Goal: Task Accomplishment & Management: Manage account settings

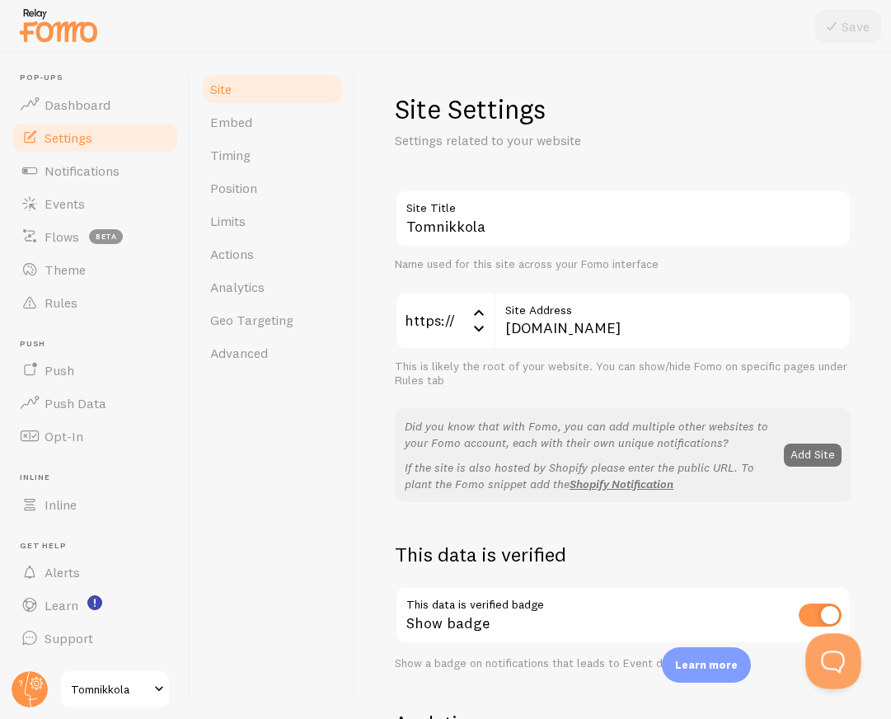
click at [829, 664] on button "Open Beacon popover" at bounding box center [830, 657] width 49 height 49
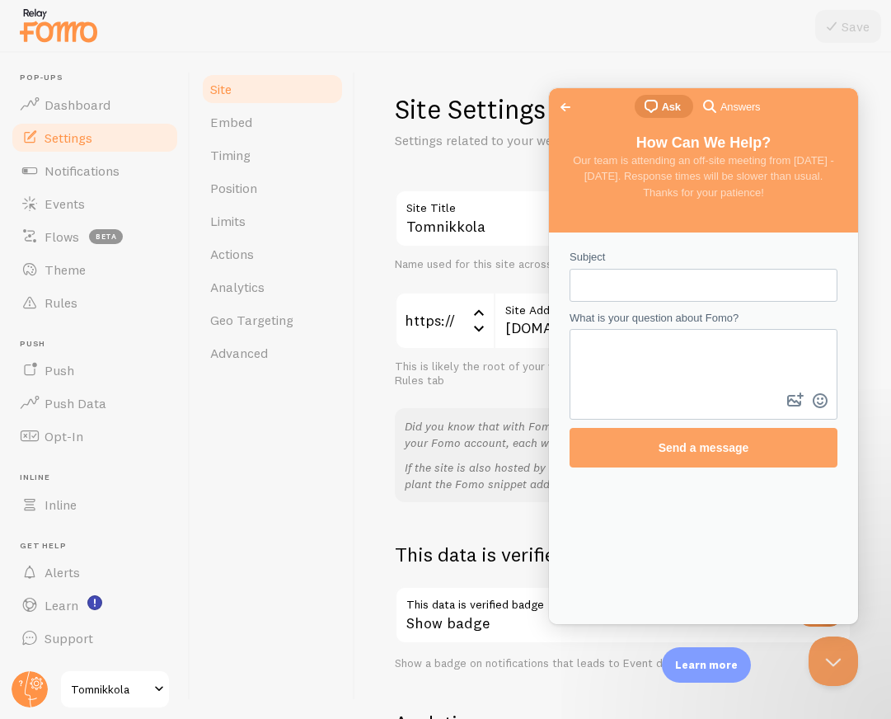
click at [561, 106] on span "Go back" at bounding box center [566, 107] width 20 height 20
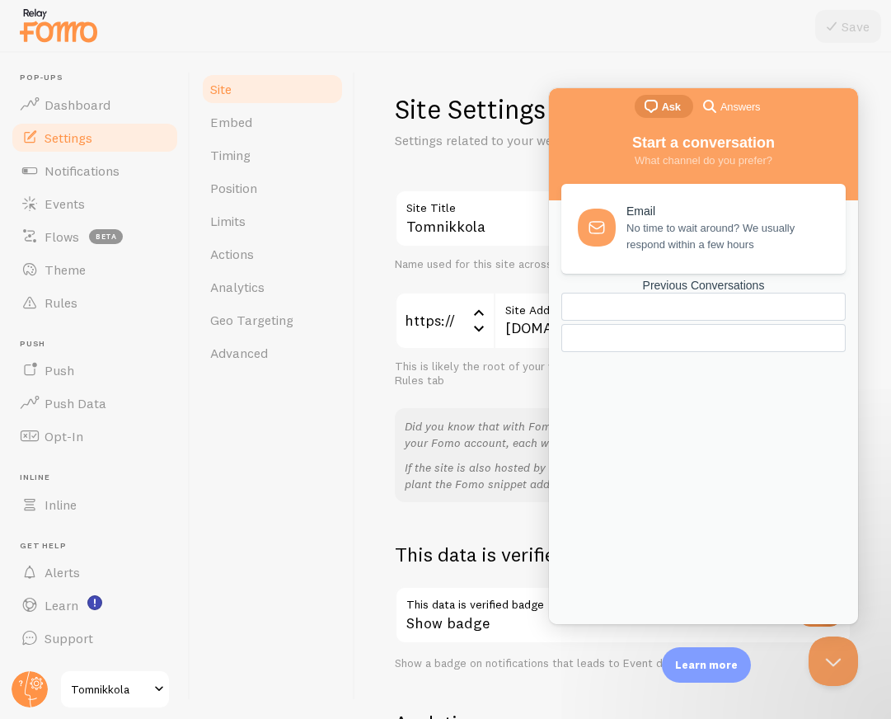
click at [698, 293] on div "Previous Conversations" at bounding box center [703, 286] width 284 height 14
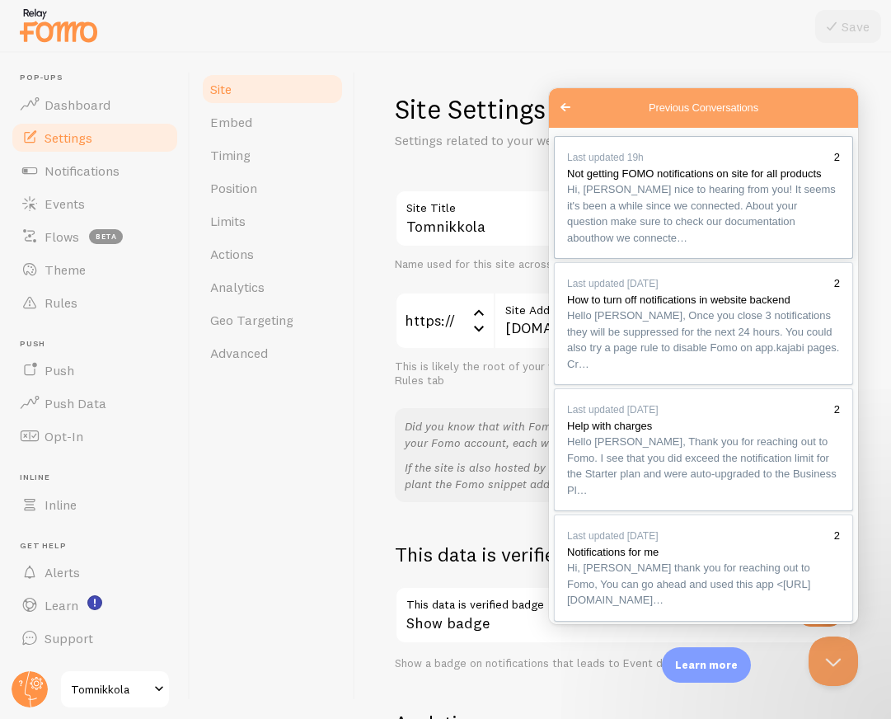
click at [693, 180] on span "Not getting FOMO notifications on site for all products" at bounding box center [694, 173] width 255 height 12
click at [87, 167] on span "Notifications" at bounding box center [82, 170] width 75 height 16
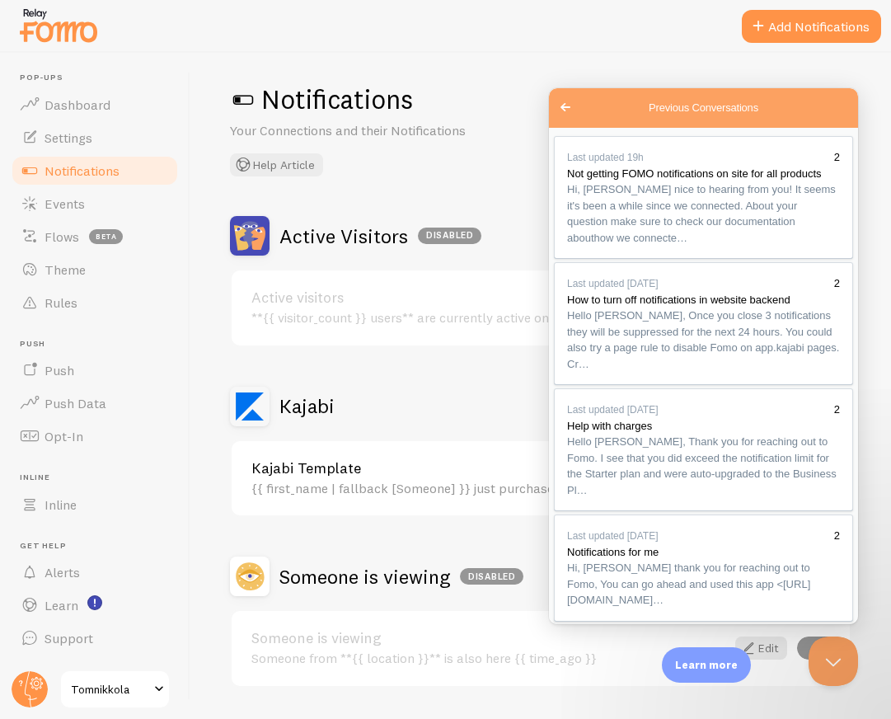
scroll to position [57, 0]
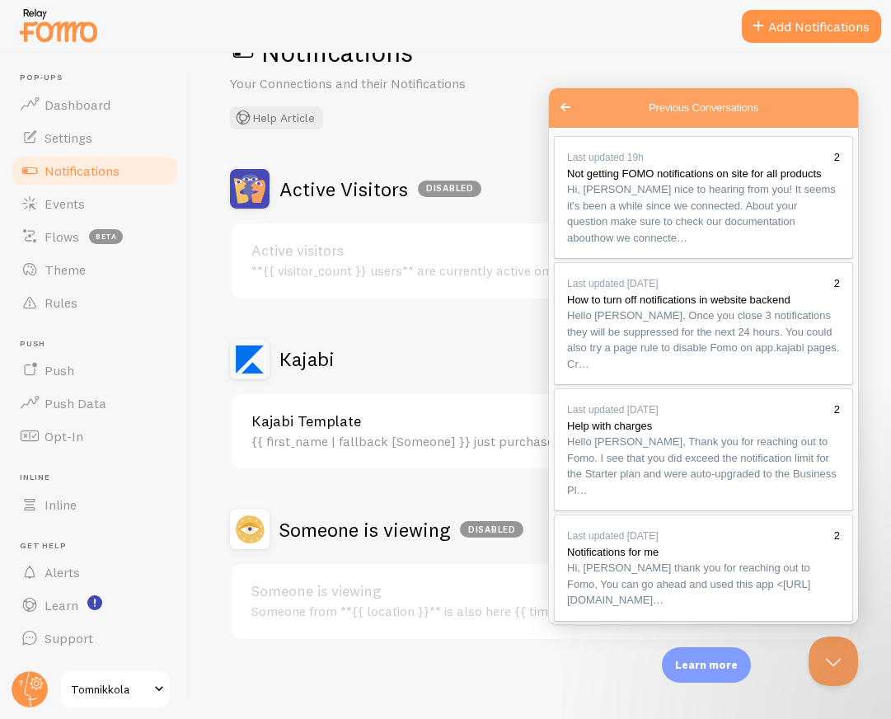
click at [583, 632] on button "Close" at bounding box center [568, 642] width 30 height 21
click at [556, 112] on span "Go back" at bounding box center [566, 107] width 20 height 20
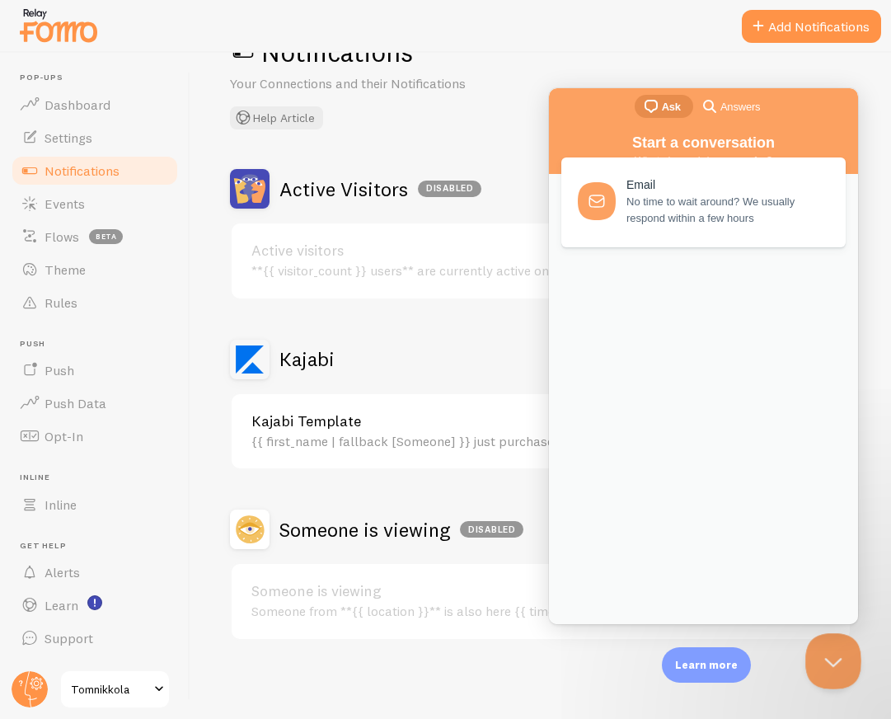
click at [829, 666] on button "Close Beacon popover" at bounding box center [830, 657] width 49 height 49
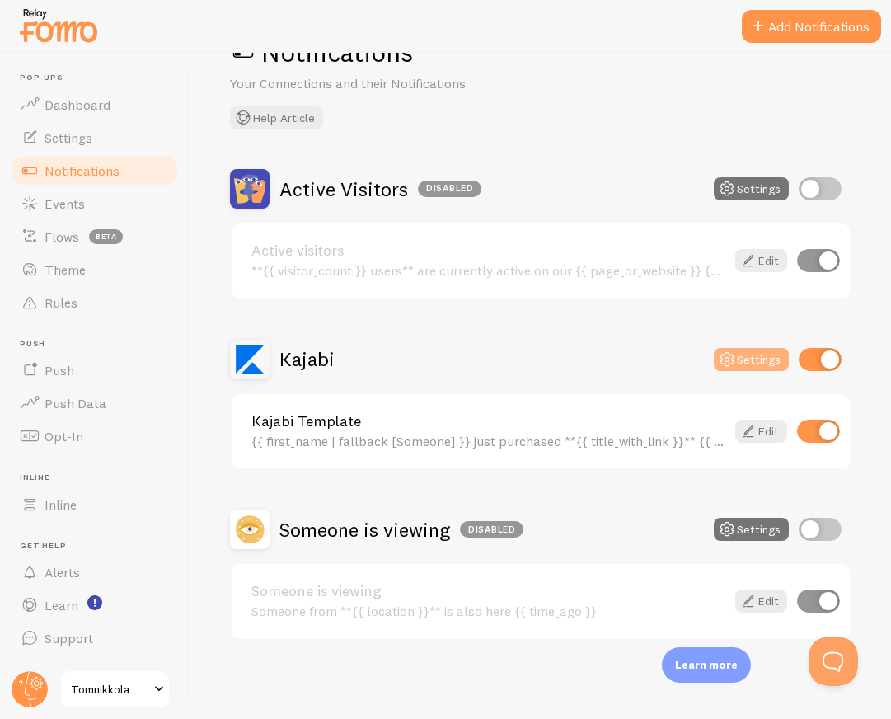
click at [750, 362] on button "Settings" at bounding box center [751, 359] width 75 height 23
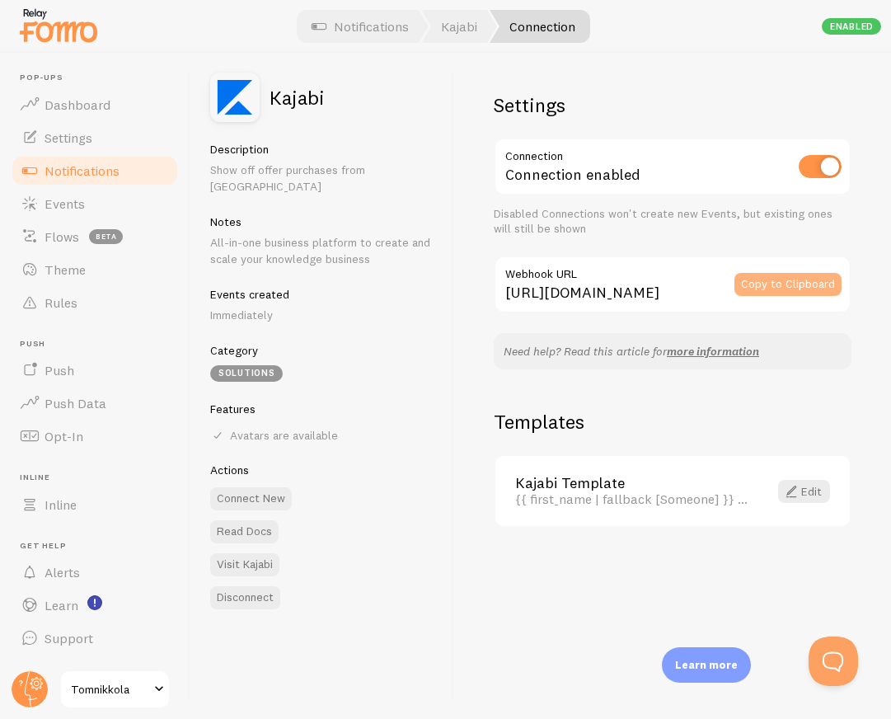
click at [763, 286] on button "Copy to Clipboard" at bounding box center [788, 284] width 107 height 23
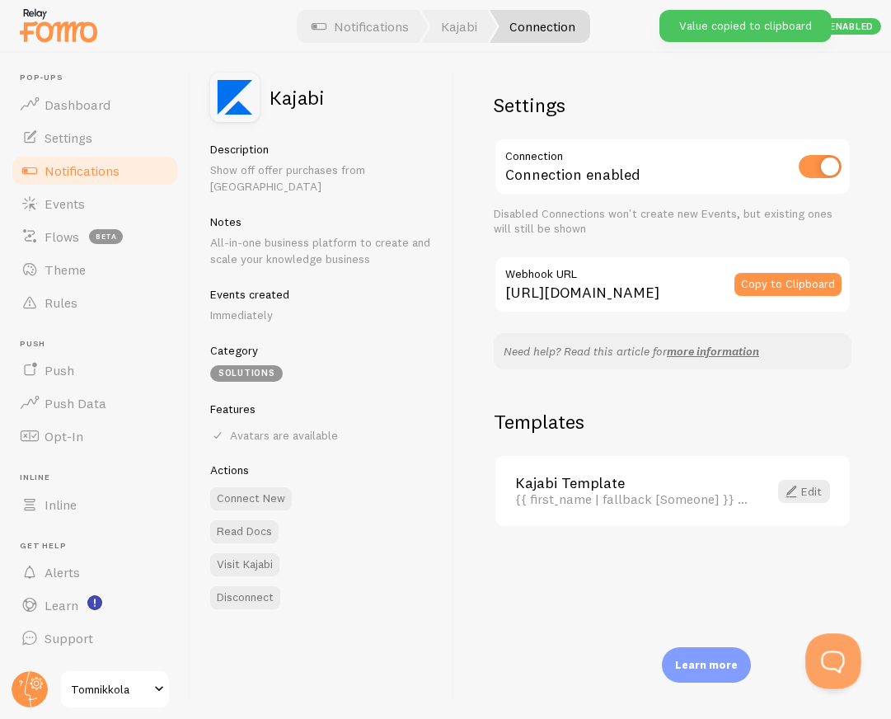
click at [825, 655] on button "Open Beacon popover" at bounding box center [830, 657] width 49 height 49
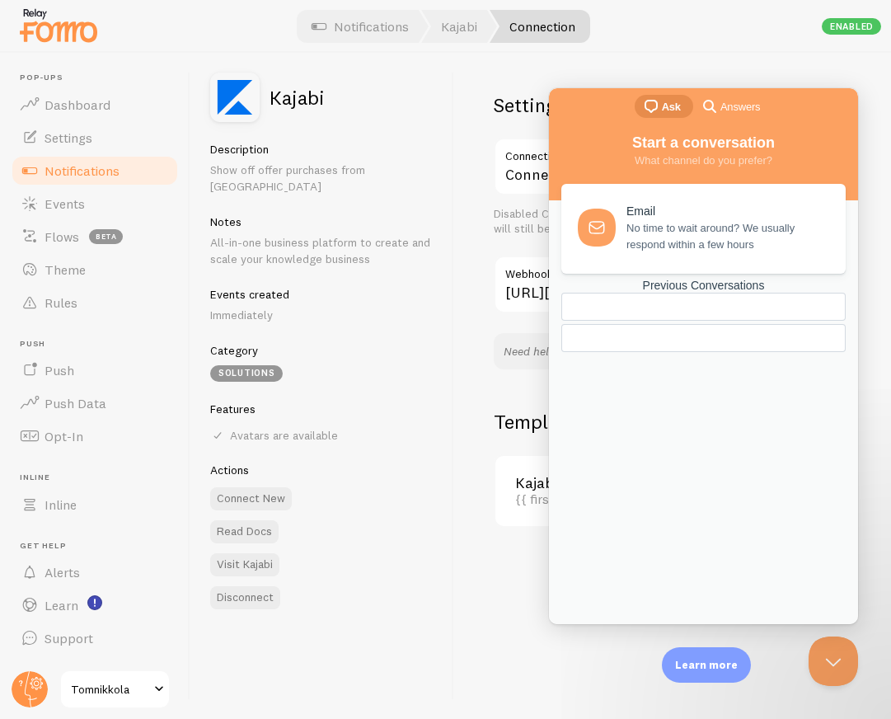
click at [383, 343] on h5 "Category" at bounding box center [321, 350] width 223 height 15
click at [826, 666] on button "Close Beacon popover" at bounding box center [830, 657] width 49 height 49
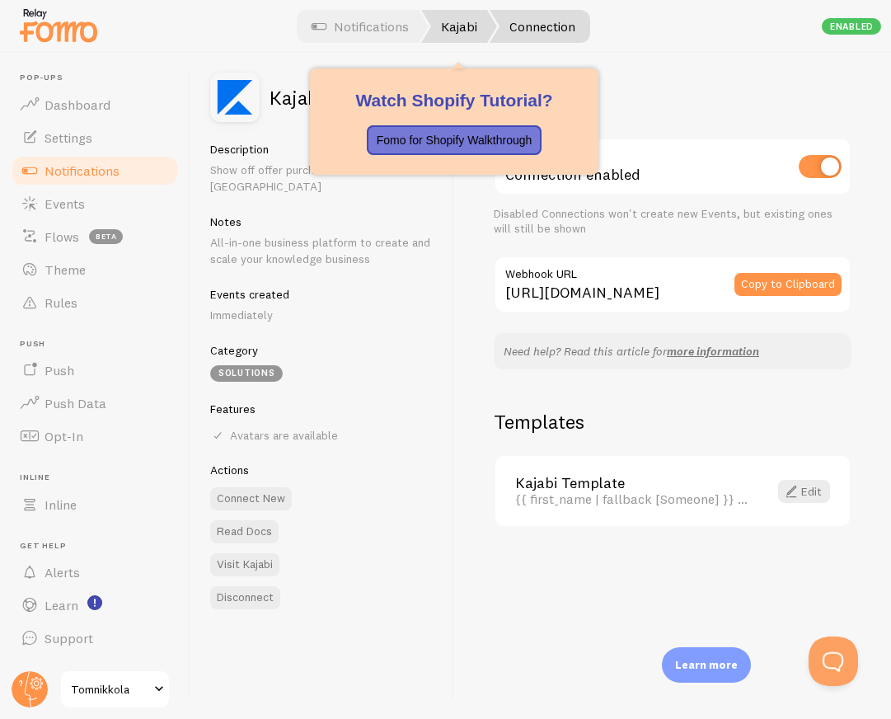
click at [453, 36] on link "Kajabi" at bounding box center [459, 26] width 76 height 33
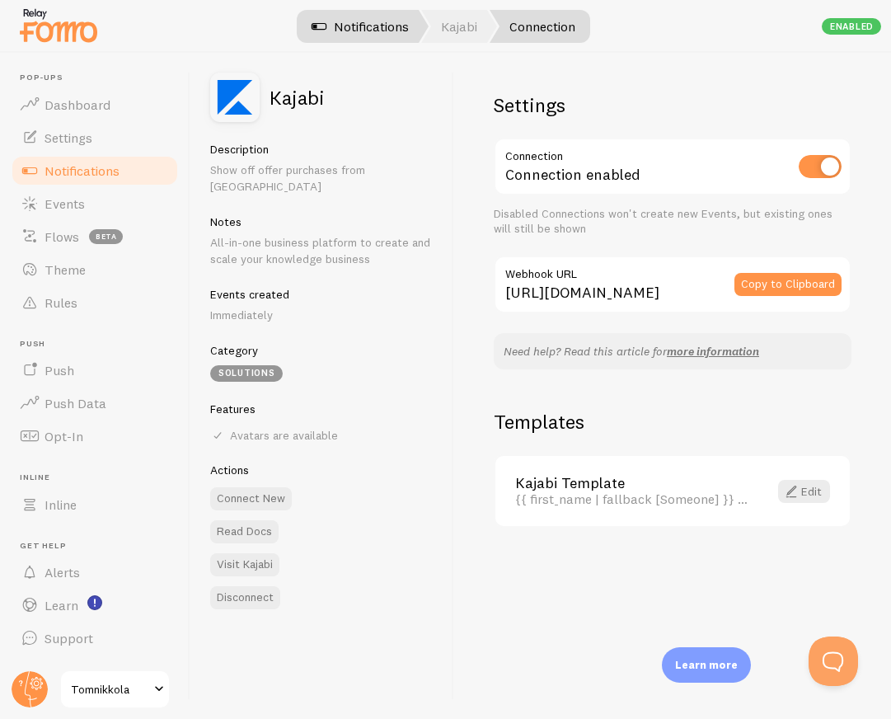
click at [362, 22] on link "Notifications" at bounding box center [360, 26] width 137 height 33
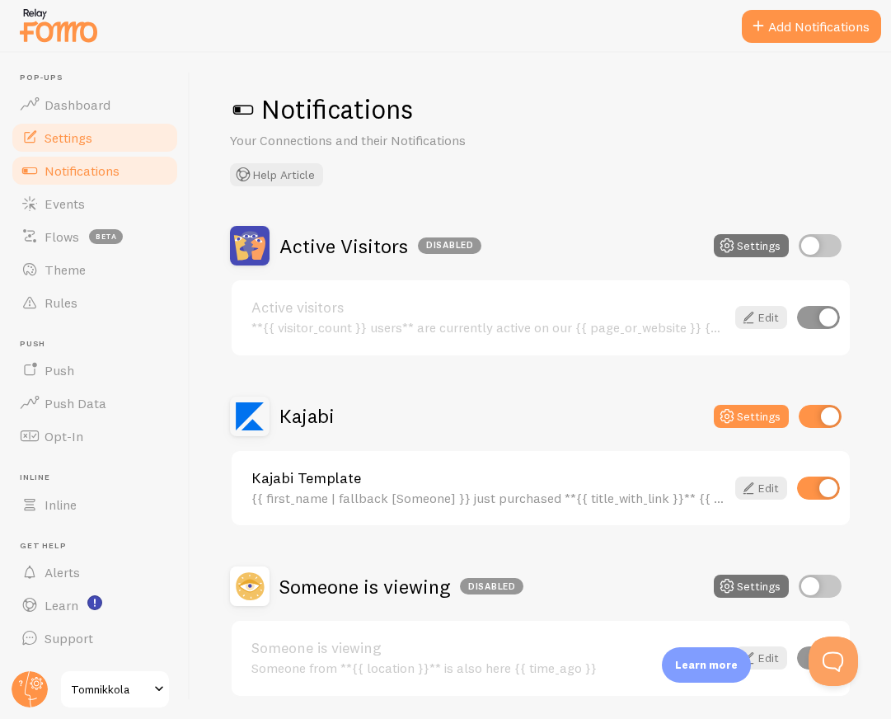
click at [73, 135] on span "Settings" at bounding box center [69, 137] width 48 height 16
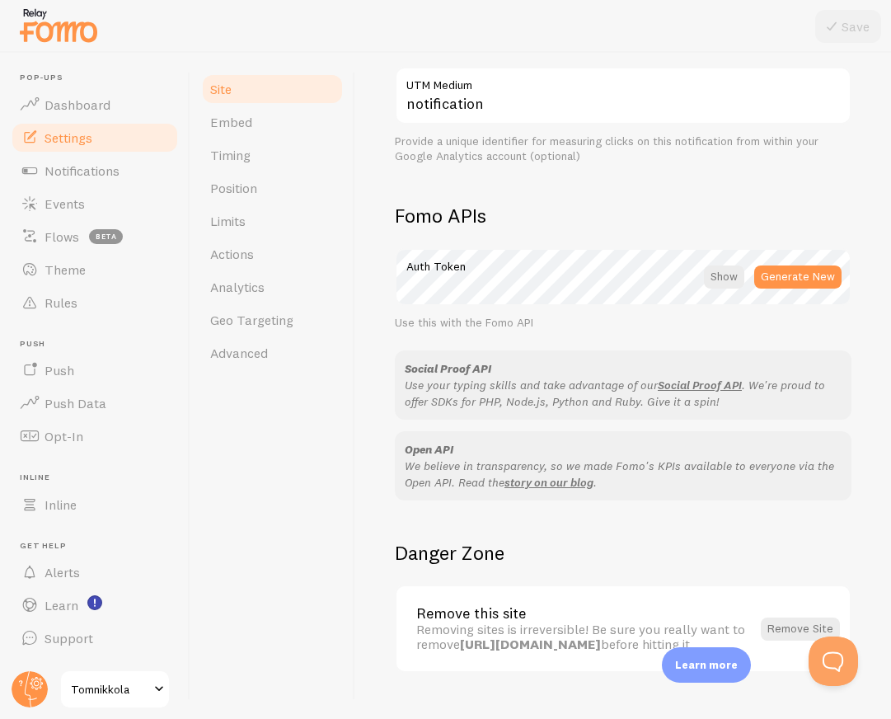
scroll to position [821, 0]
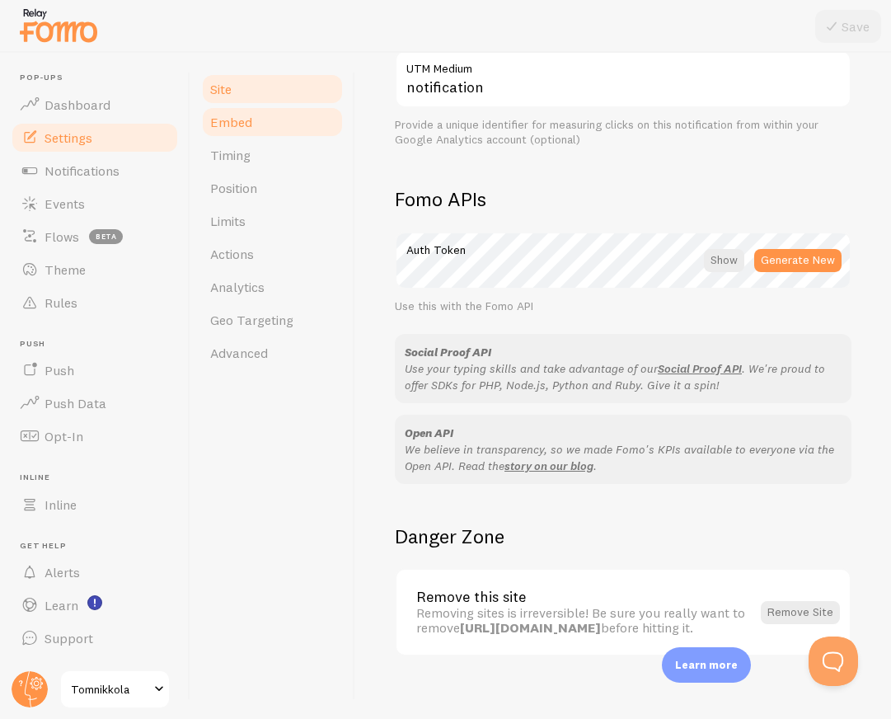
click at [230, 122] on span "Embed" at bounding box center [231, 122] width 42 height 16
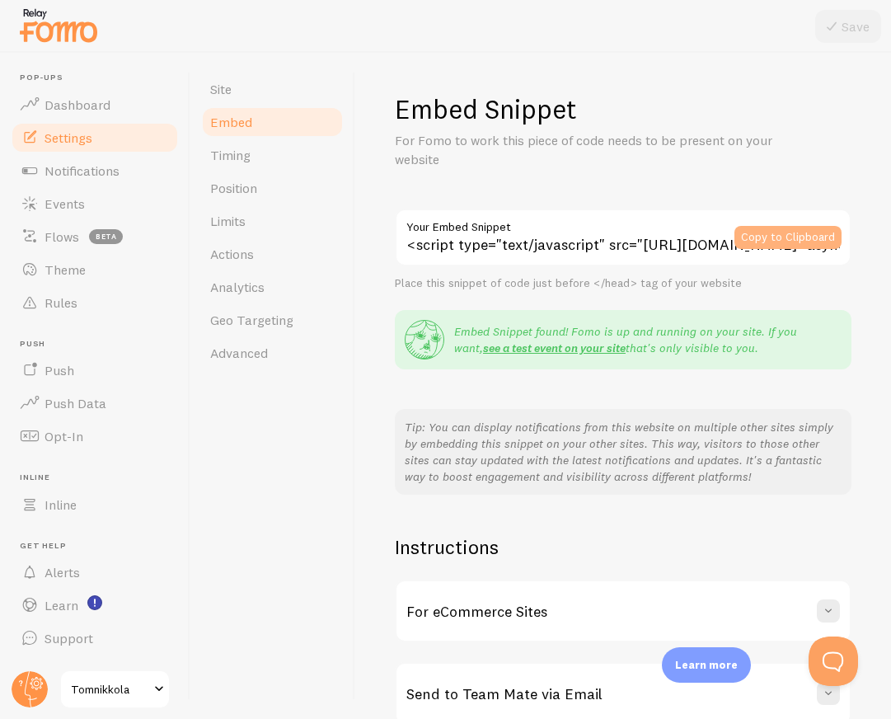
click at [761, 238] on button "Copy to Clipboard" at bounding box center [788, 237] width 107 height 23
click at [779, 237] on button "Copy to Clipboard" at bounding box center [788, 237] width 107 height 23
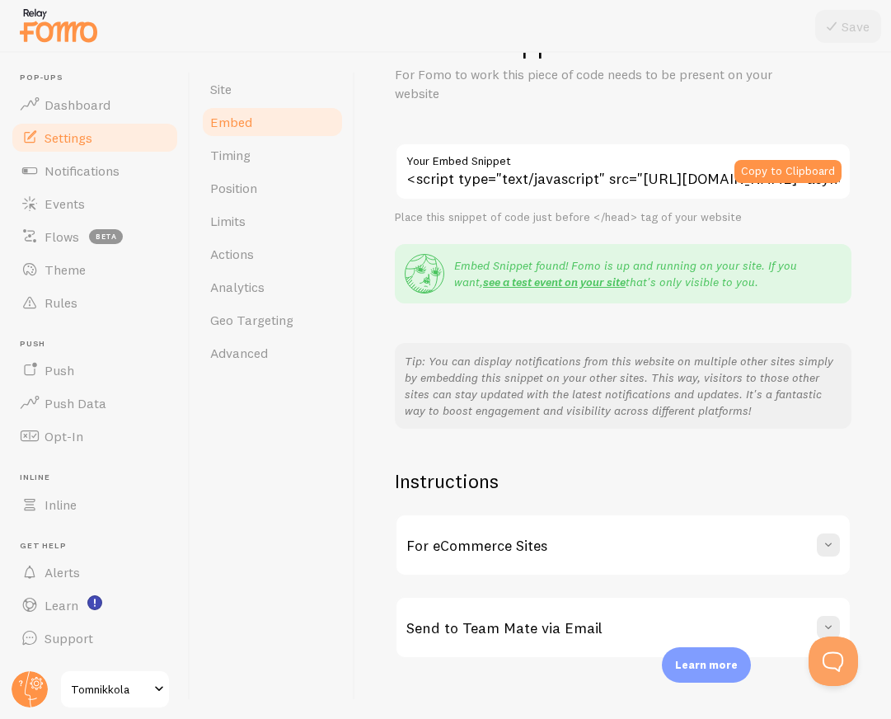
scroll to position [68, 0]
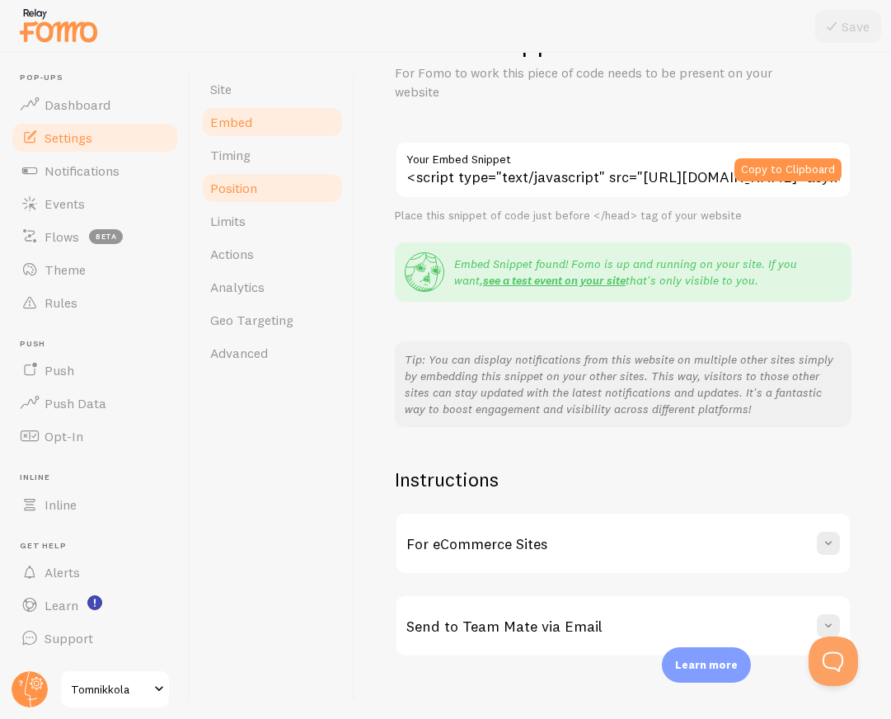
click at [255, 181] on span "Position" at bounding box center [233, 188] width 47 height 16
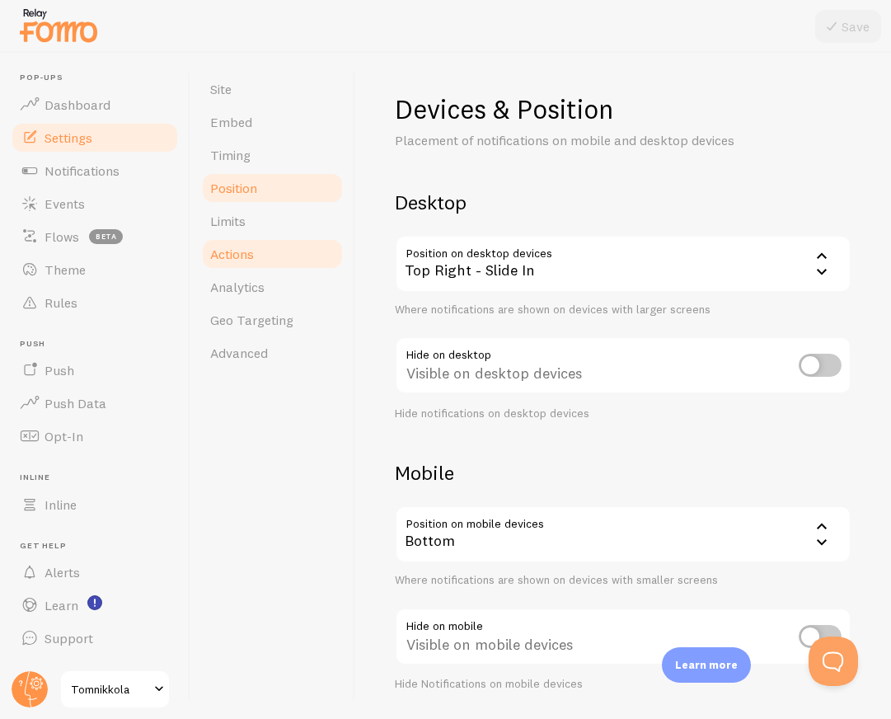
click at [249, 260] on span "Actions" at bounding box center [232, 254] width 44 height 16
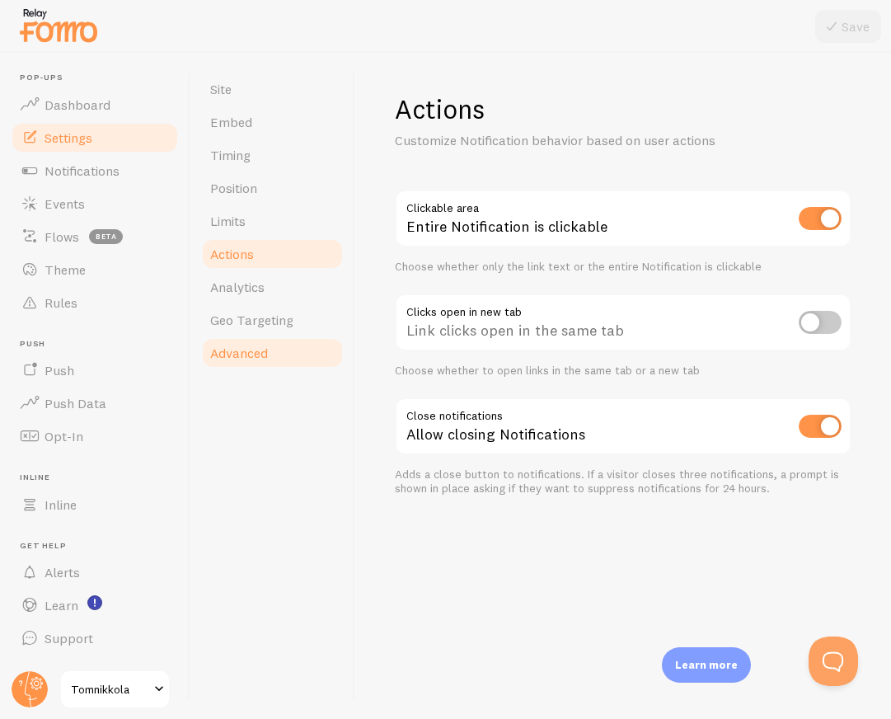
click at [255, 347] on span "Advanced" at bounding box center [239, 353] width 58 height 16
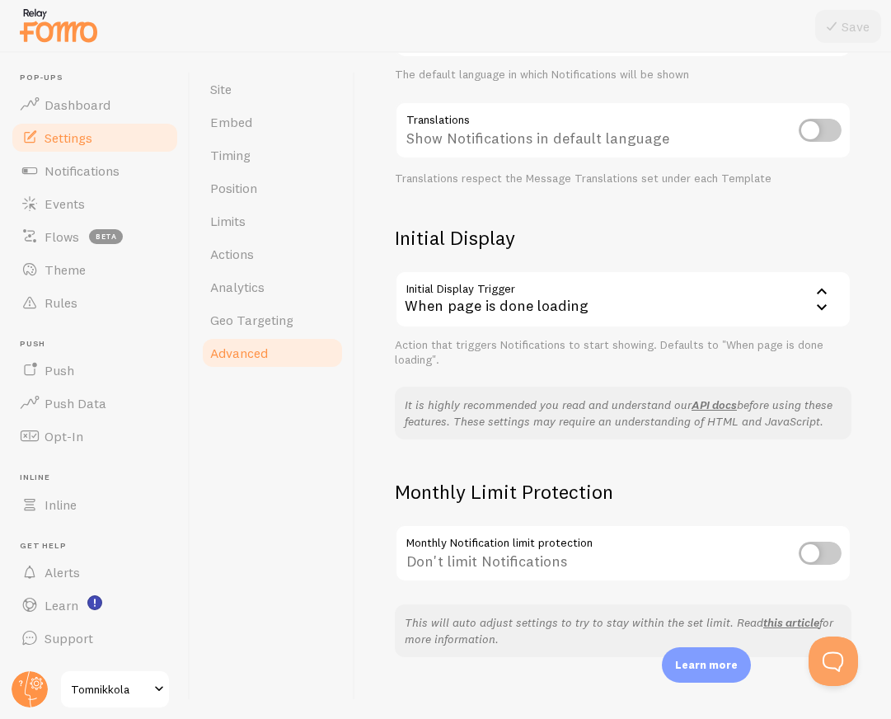
scroll to position [251, 0]
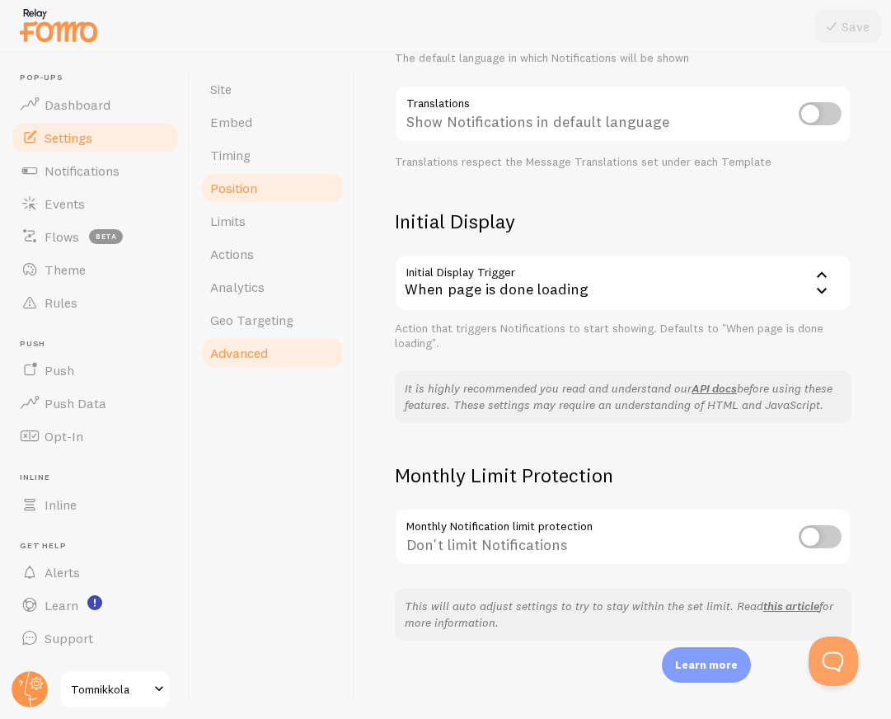
click at [255, 193] on span "Position" at bounding box center [233, 188] width 47 height 16
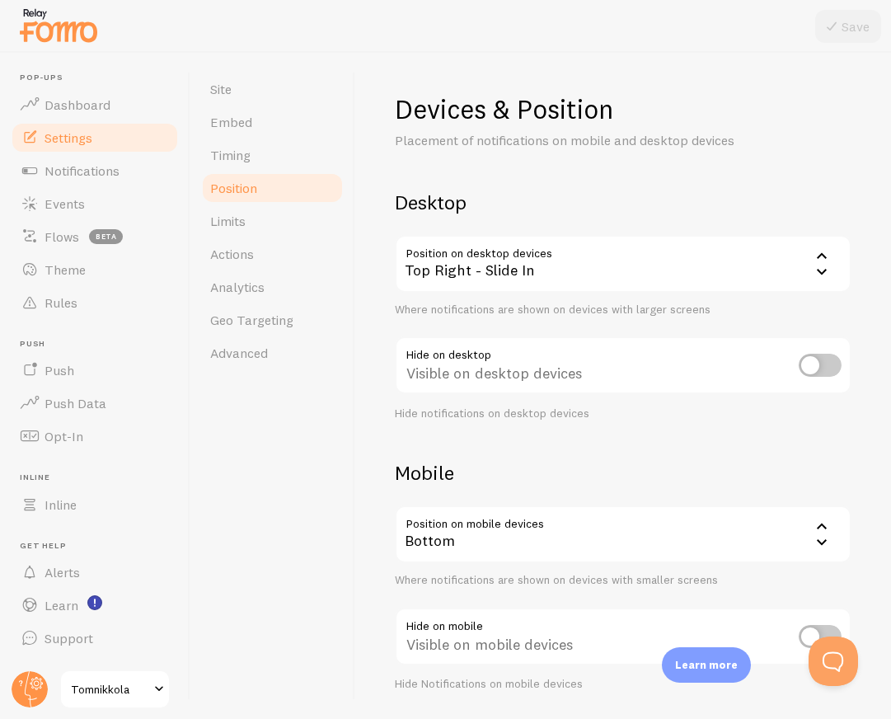
click at [509, 269] on div "Top Right - Slide In" at bounding box center [623, 264] width 457 height 58
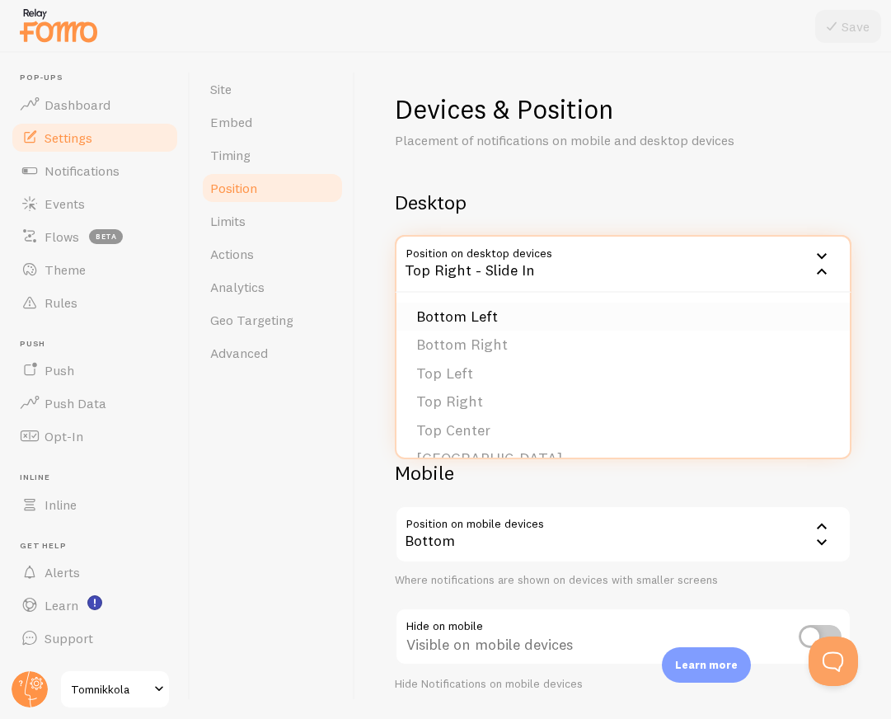
click at [493, 310] on li "Bottom Left" at bounding box center [623, 317] width 453 height 29
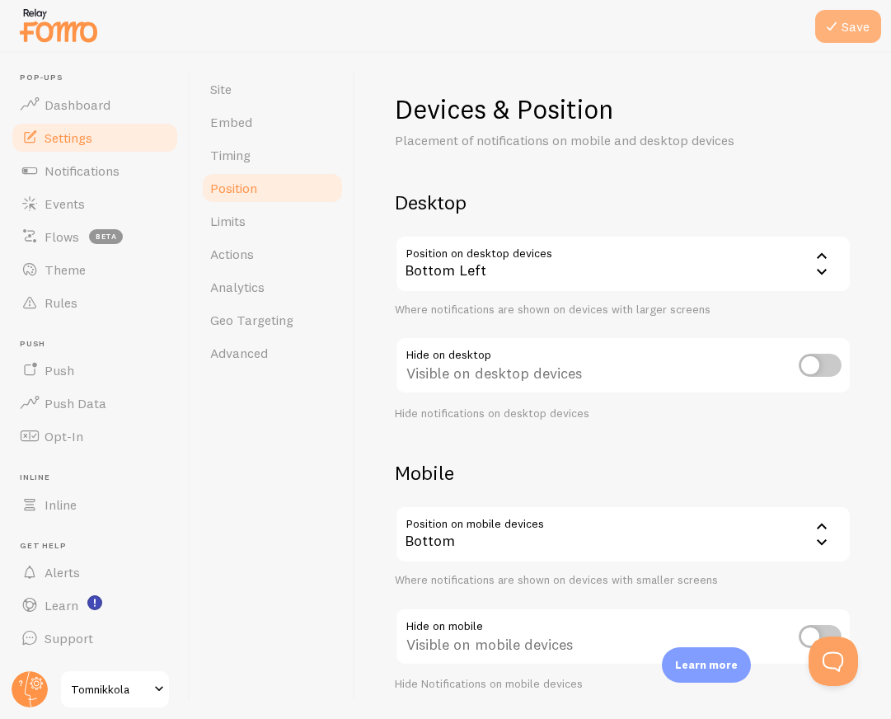
click at [826, 25] on icon at bounding box center [832, 26] width 20 height 20
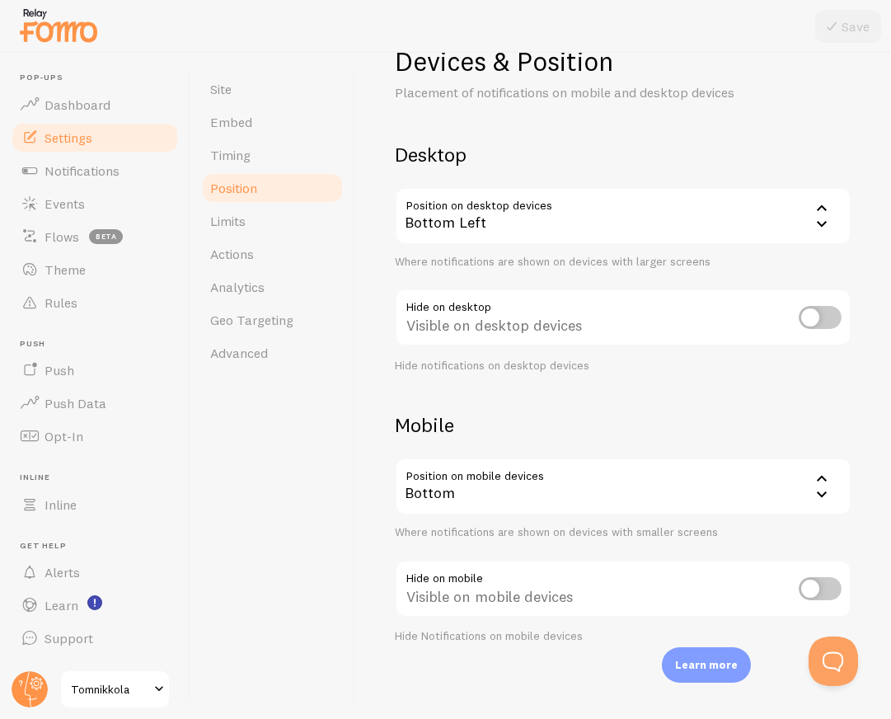
scroll to position [51, 0]
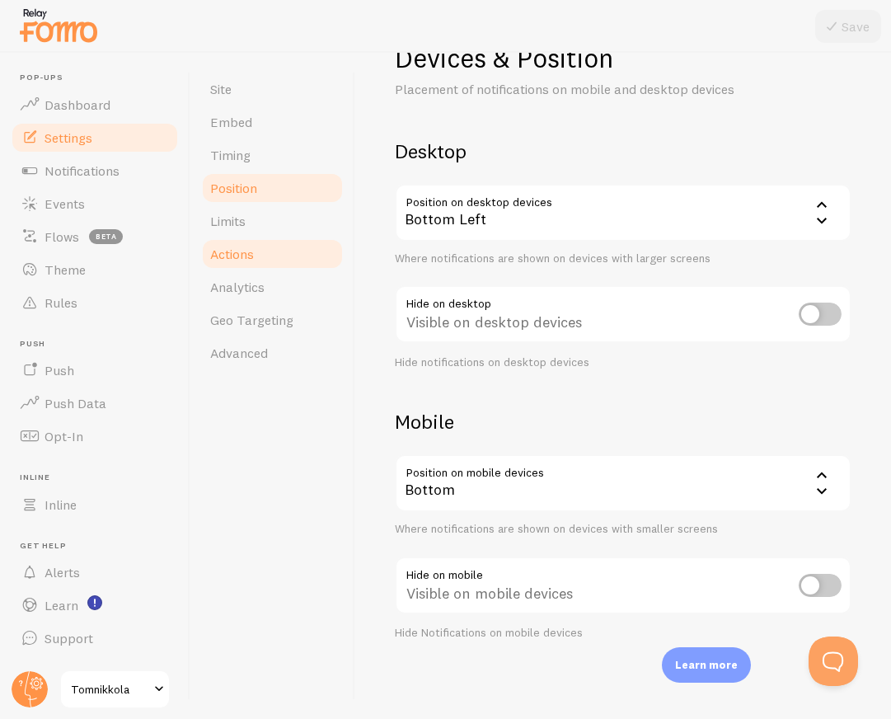
click at [255, 244] on link "Actions" at bounding box center [272, 253] width 144 height 33
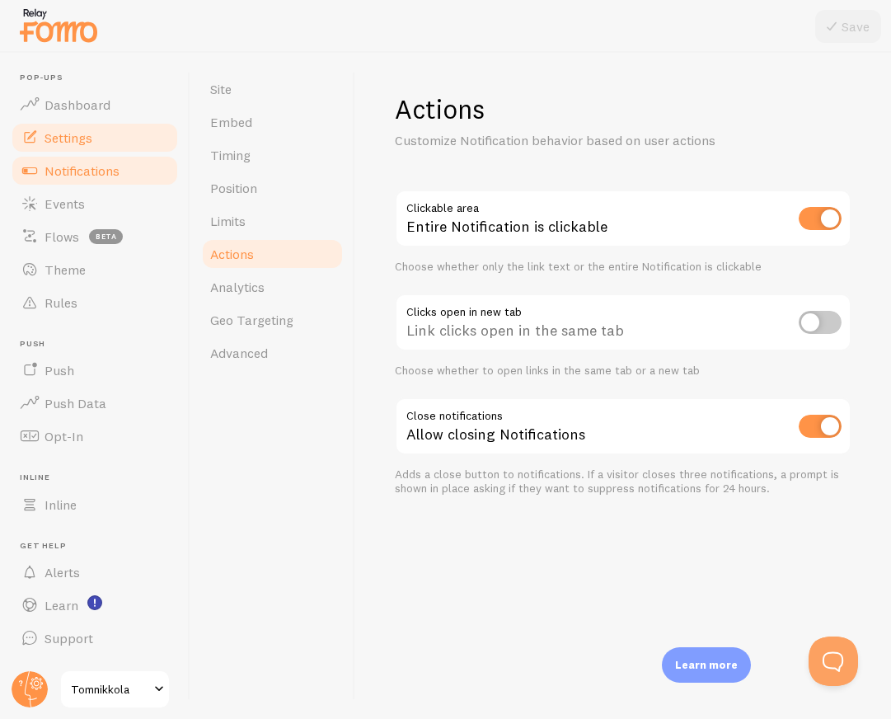
click at [94, 179] on link "Notifications" at bounding box center [95, 170] width 170 height 33
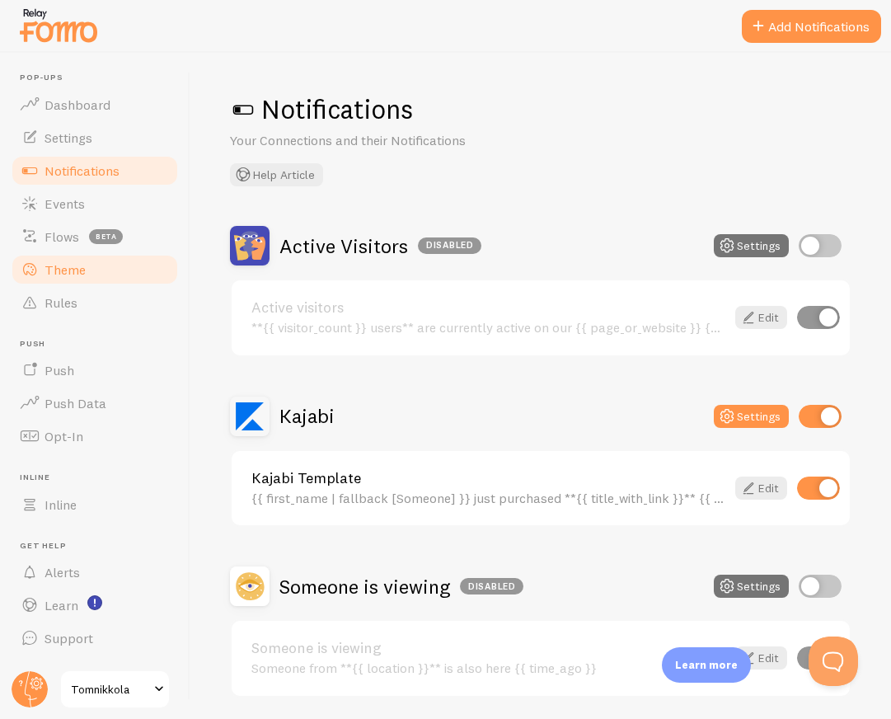
click at [82, 259] on link "Theme" at bounding box center [95, 269] width 170 height 33
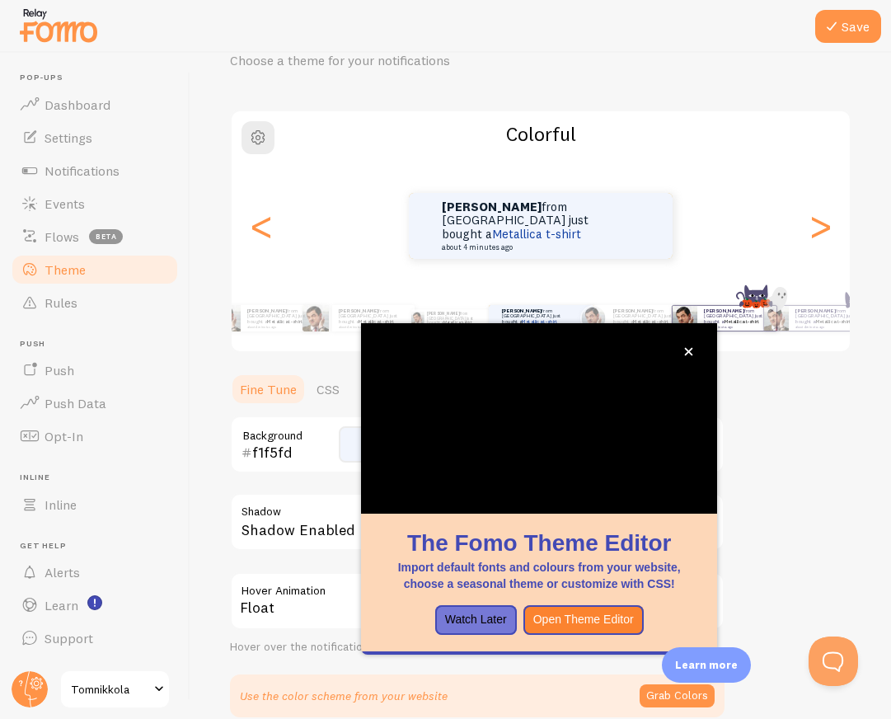
scroll to position [83, 0]
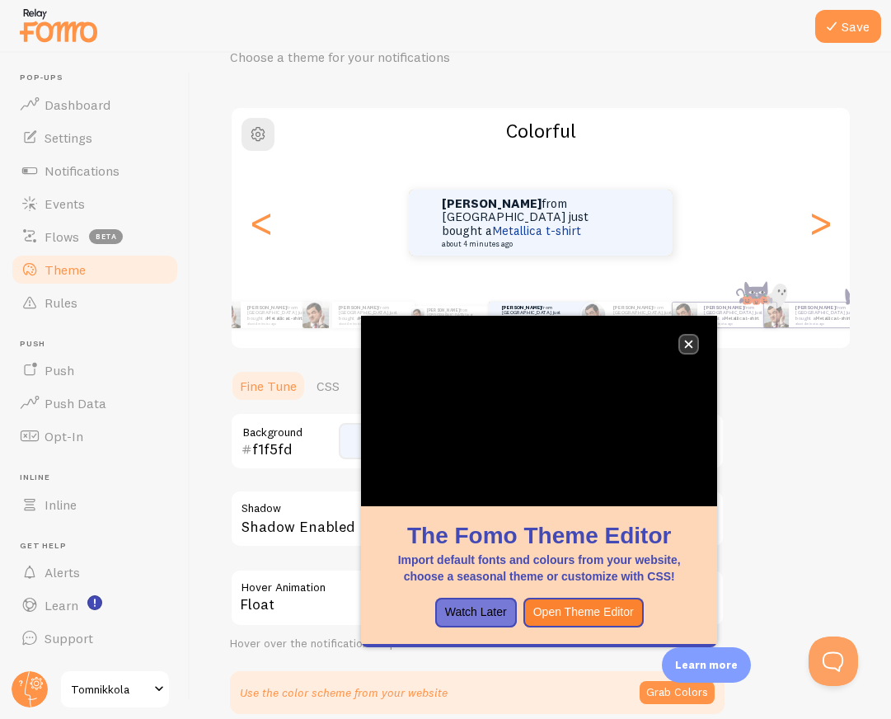
click at [689, 339] on button "close," at bounding box center [688, 344] width 17 height 17
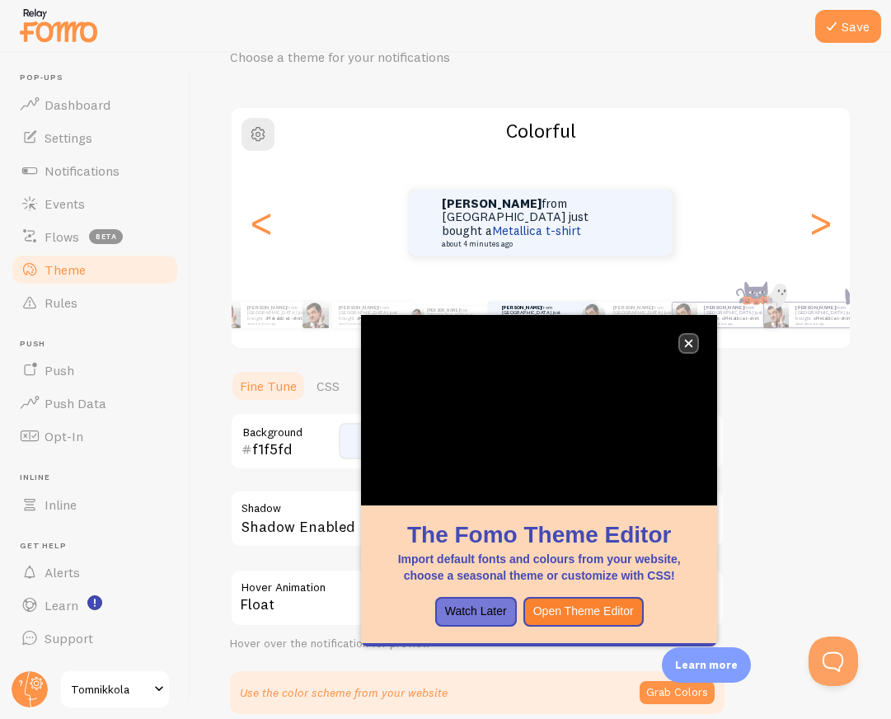
click at [689, 341] on icon "close," at bounding box center [688, 343] width 9 height 9
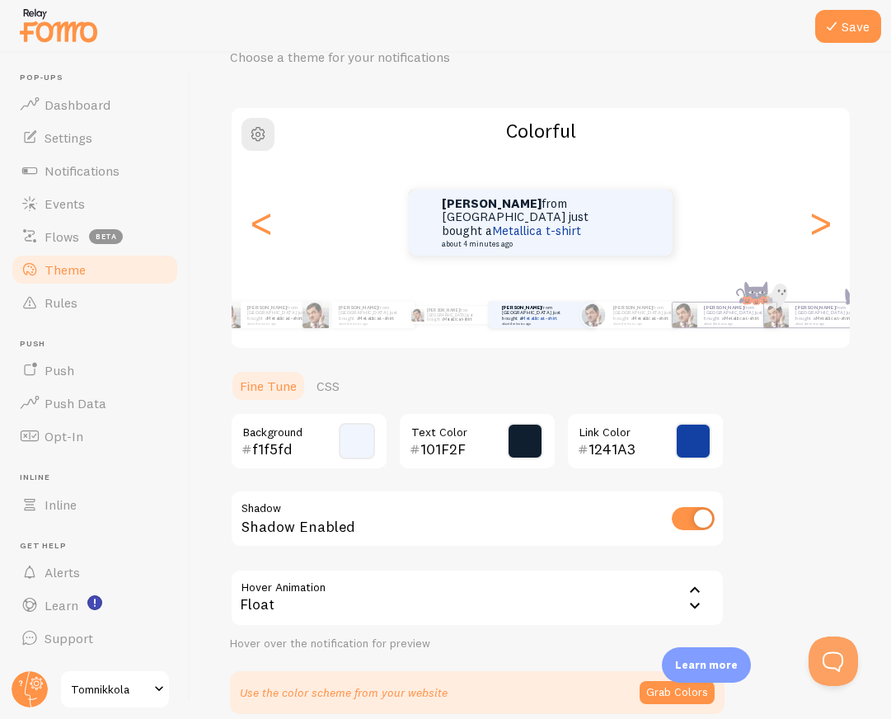
click at [539, 599] on div "Float" at bounding box center [477, 598] width 495 height 58
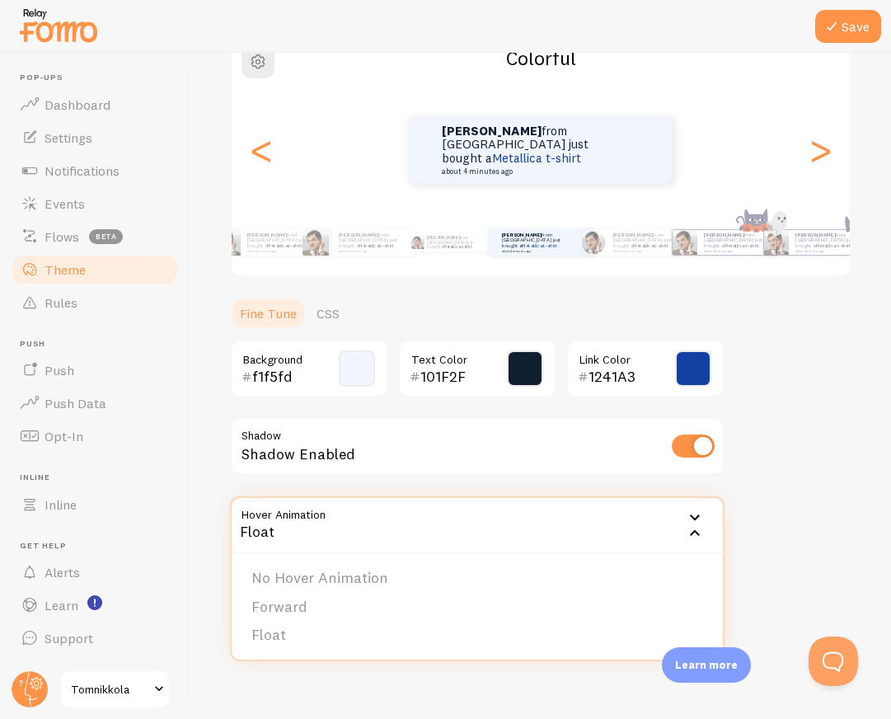
scroll to position [157, 0]
